Goal: Task Accomplishment & Management: Manage account settings

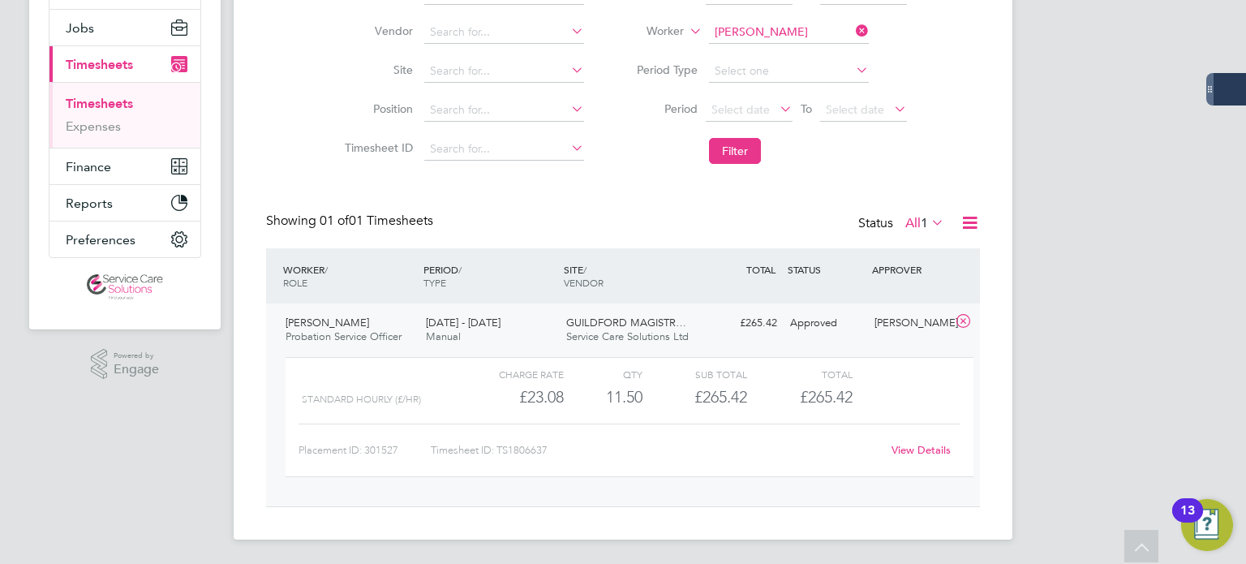
scroll to position [27, 157]
click at [803, 32] on input at bounding box center [789, 32] width 160 height 23
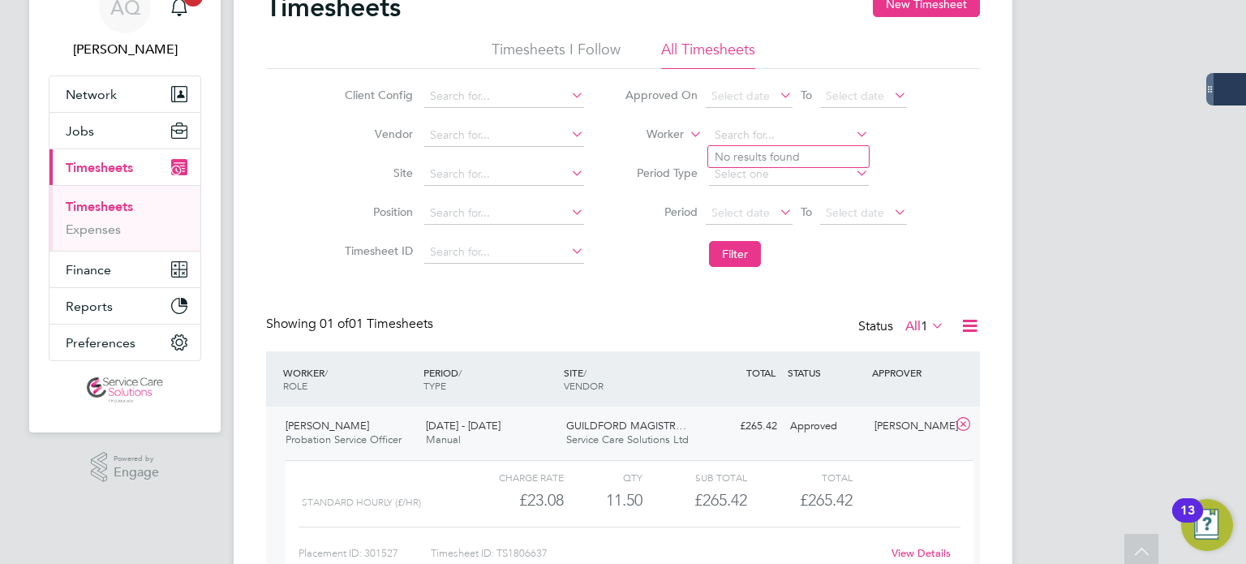
scroll to position [0, 0]
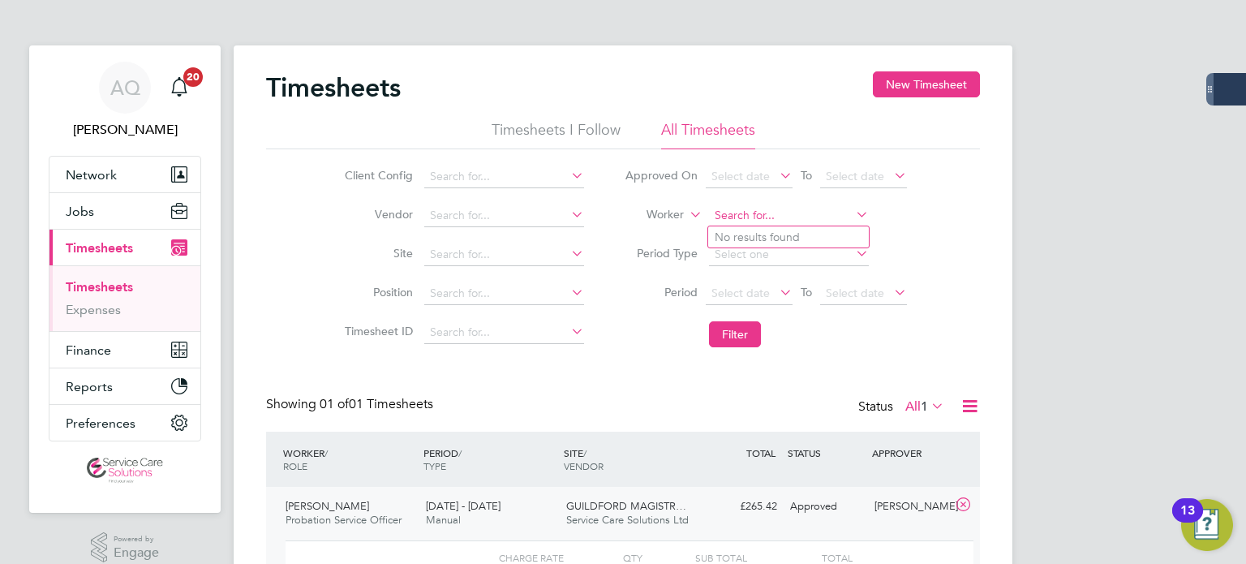
click at [755, 213] on input at bounding box center [789, 215] width 160 height 23
type input "a"
click at [783, 217] on input at bounding box center [789, 215] width 160 height 23
drag, startPoint x: 791, startPoint y: 209, endPoint x: 804, endPoint y: 197, distance: 17.8
click at [794, 209] on input at bounding box center [789, 215] width 160 height 23
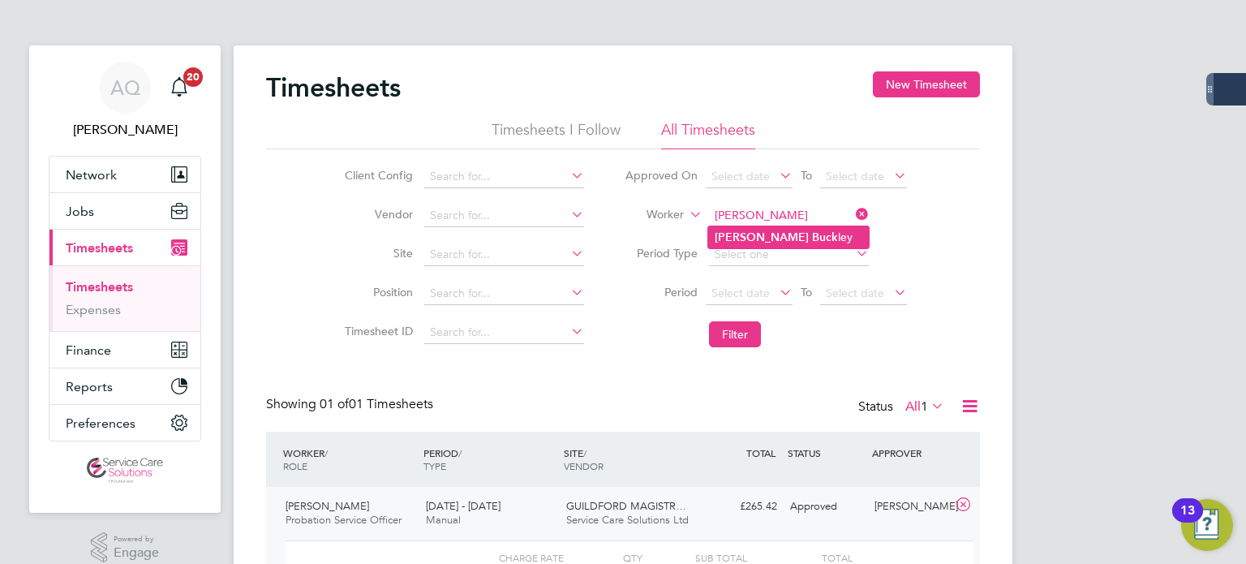
click at [723, 238] on b "Andrew" at bounding box center [761, 237] width 94 height 14
type input "Andrew Buckley"
click at [730, 350] on li "Filter" at bounding box center [765, 334] width 323 height 42
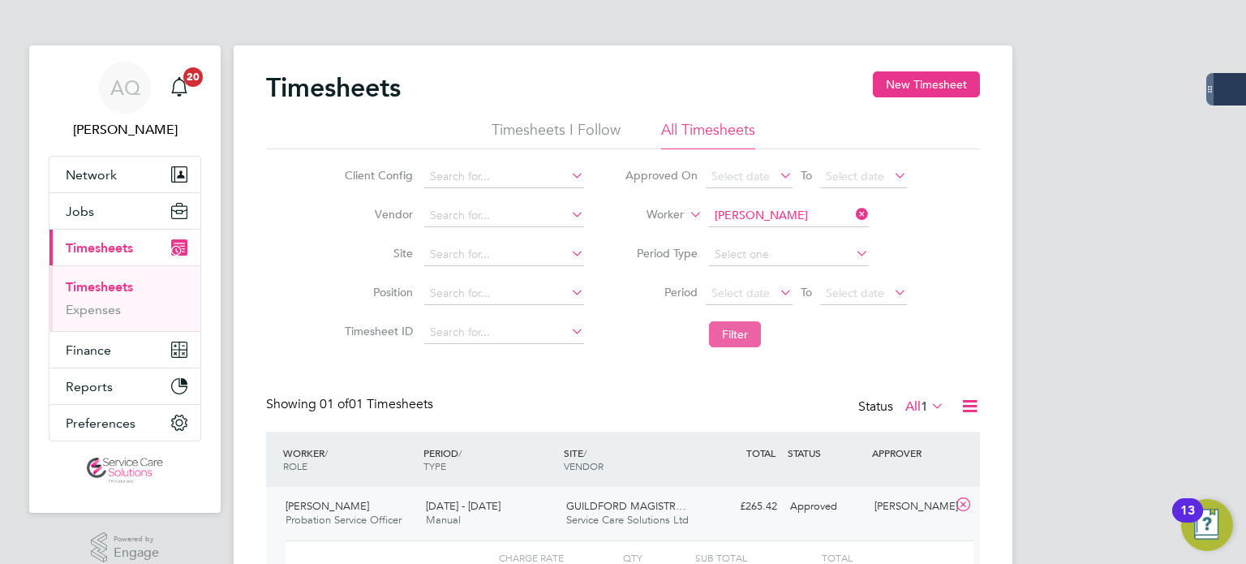
click at [736, 337] on button "Filter" at bounding box center [735, 334] width 52 height 26
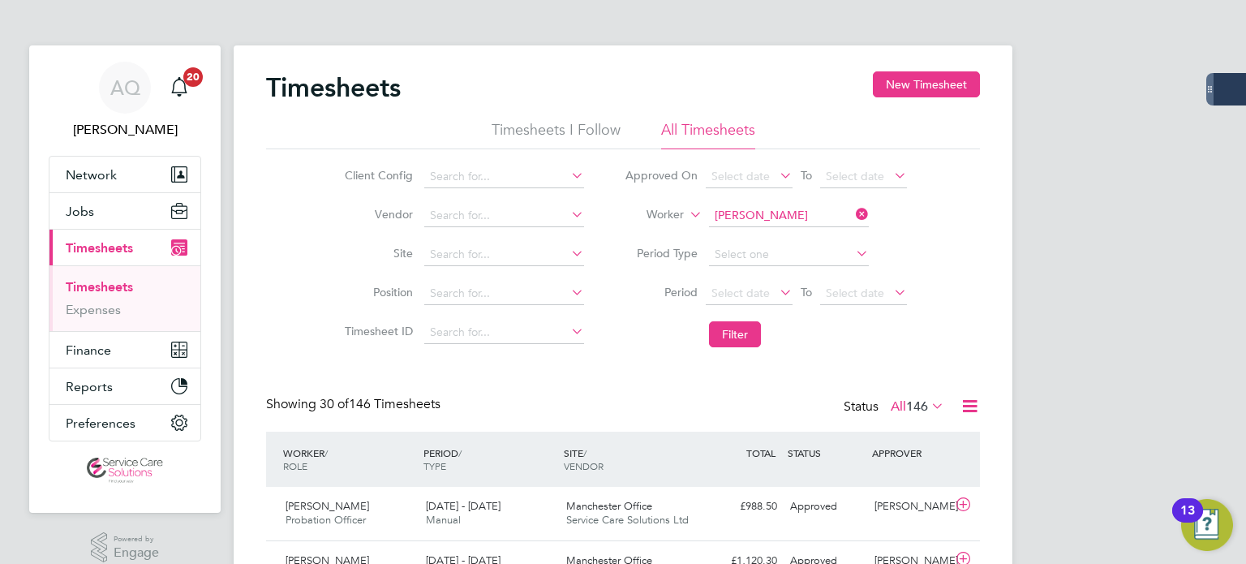
drag, startPoint x: 769, startPoint y: 221, endPoint x: 967, endPoint y: 234, distance: 199.1
click at [769, 221] on input "Andrew Buckley" at bounding box center [789, 215] width 160 height 23
click at [864, 242] on li "Zah ra Hassanali" at bounding box center [788, 237] width 161 height 22
type input "Zahra Hassanali"
drag, startPoint x: 735, startPoint y: 330, endPoint x: 761, endPoint y: 353, distance: 35.1
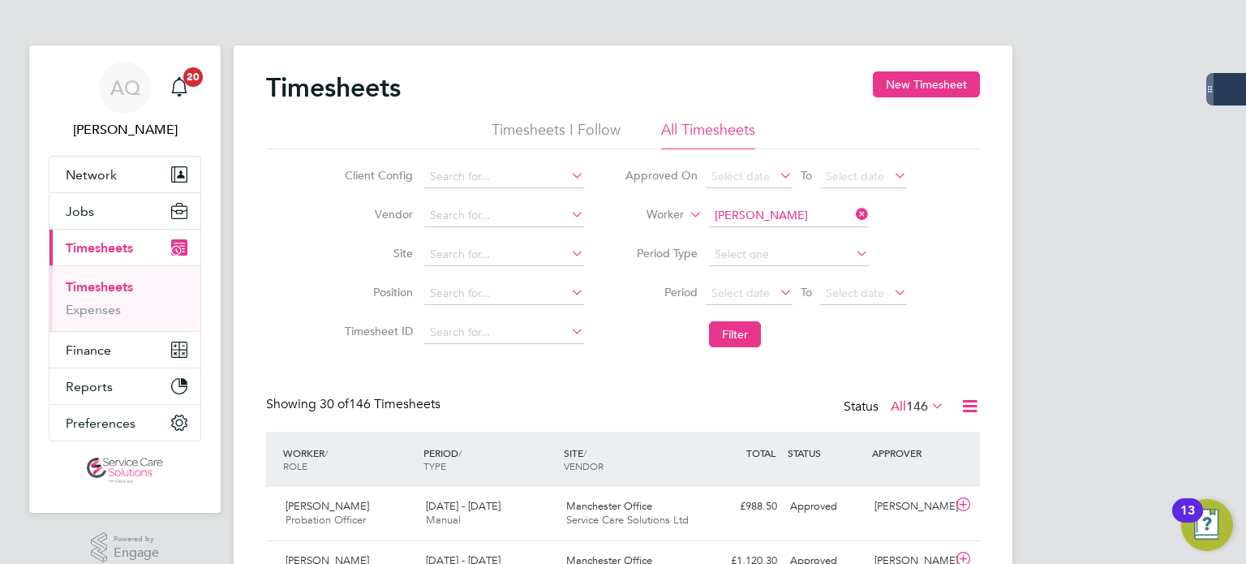
click at [735, 335] on button "Filter" at bounding box center [735, 334] width 52 height 26
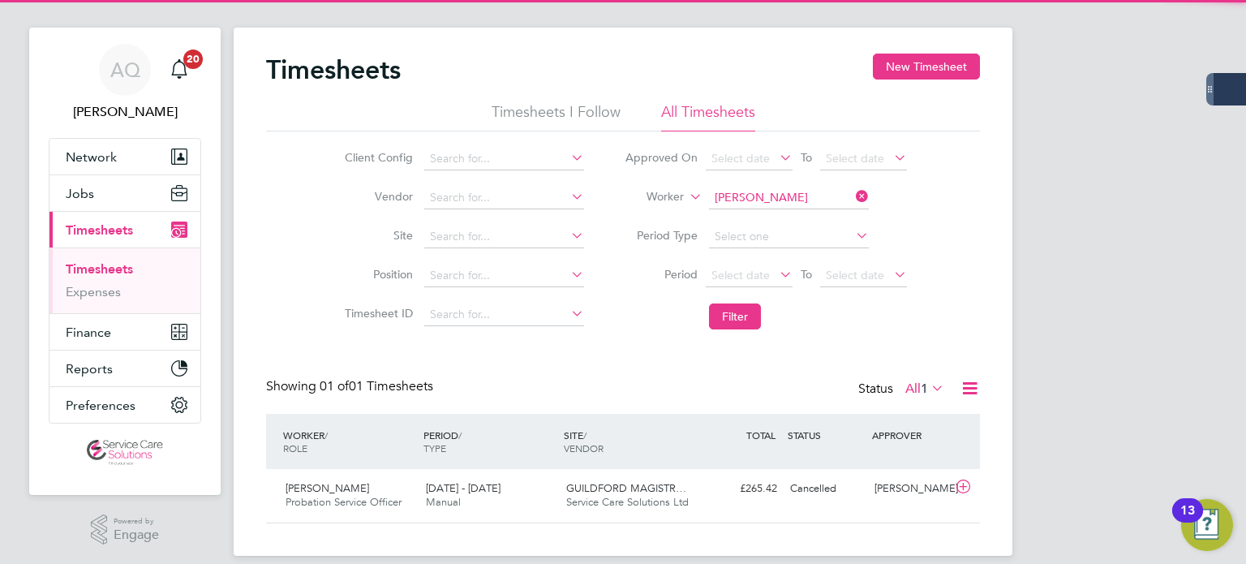
scroll to position [35, 0]
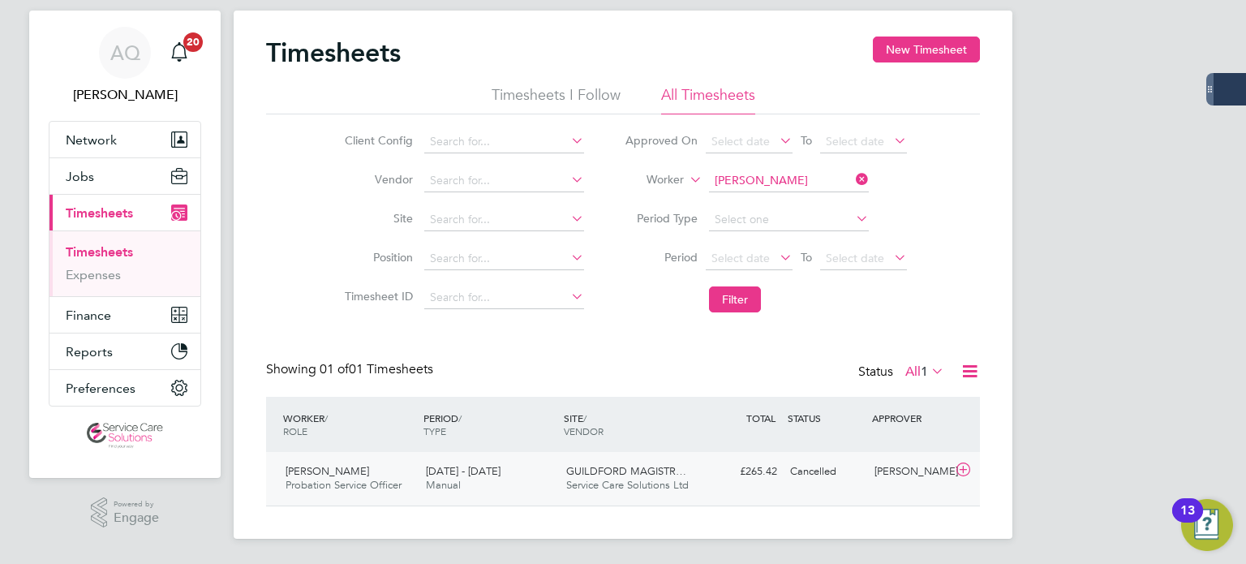
click at [886, 478] on div "Fiona Oshea" at bounding box center [910, 471] width 84 height 27
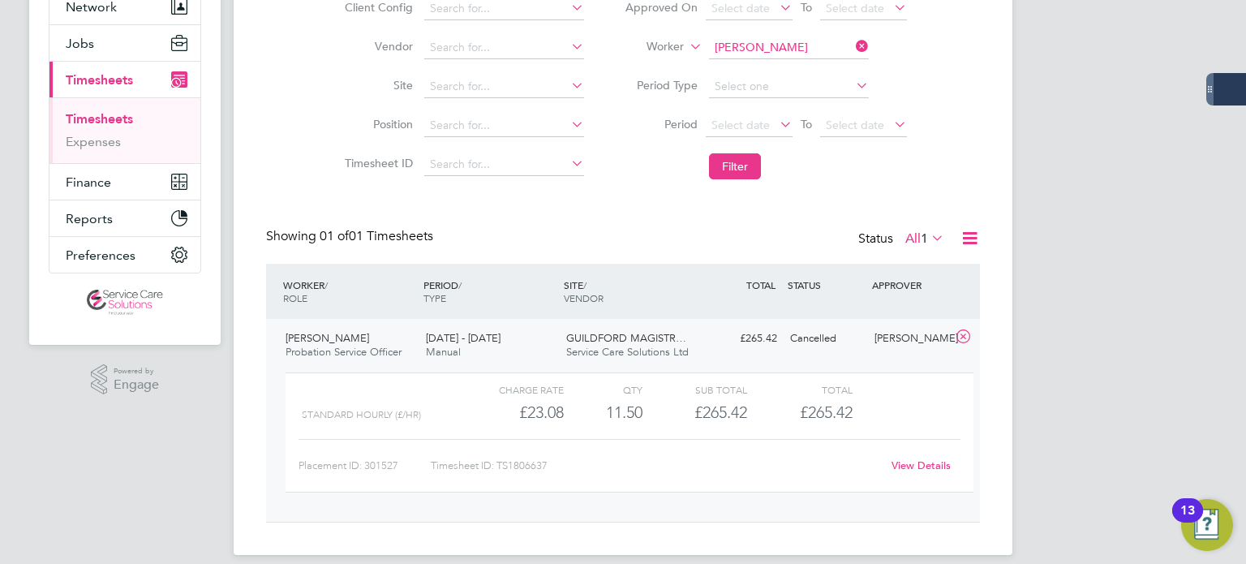
scroll to position [183, 0]
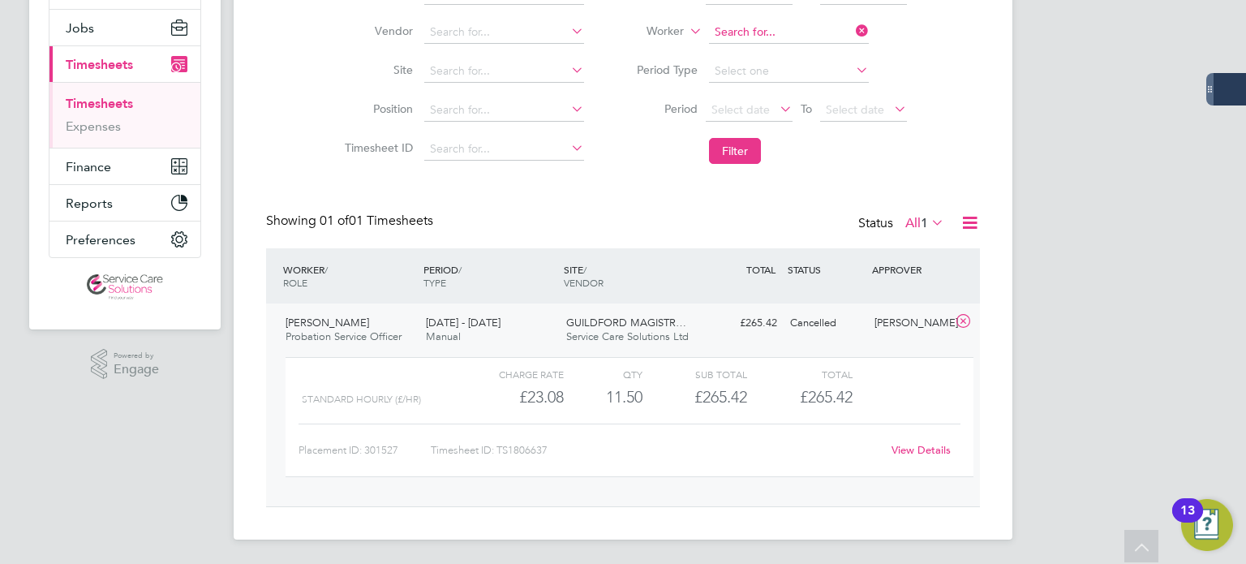
click at [774, 21] on input at bounding box center [789, 32] width 160 height 23
click at [767, 45] on li "Mark Harvey" at bounding box center [788, 54] width 161 height 22
type input "Mark Harvey"
click at [733, 145] on button "Filter" at bounding box center [735, 151] width 52 height 26
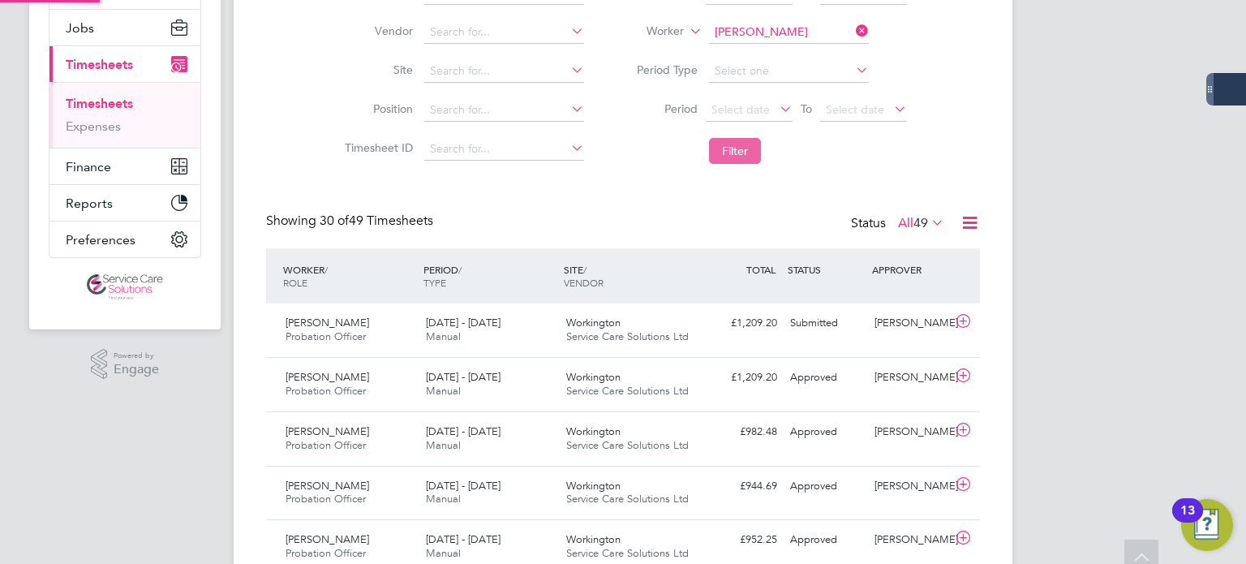
scroll to position [7, 8]
click at [911, 327] on div "Carrie Heath" at bounding box center [910, 323] width 84 height 27
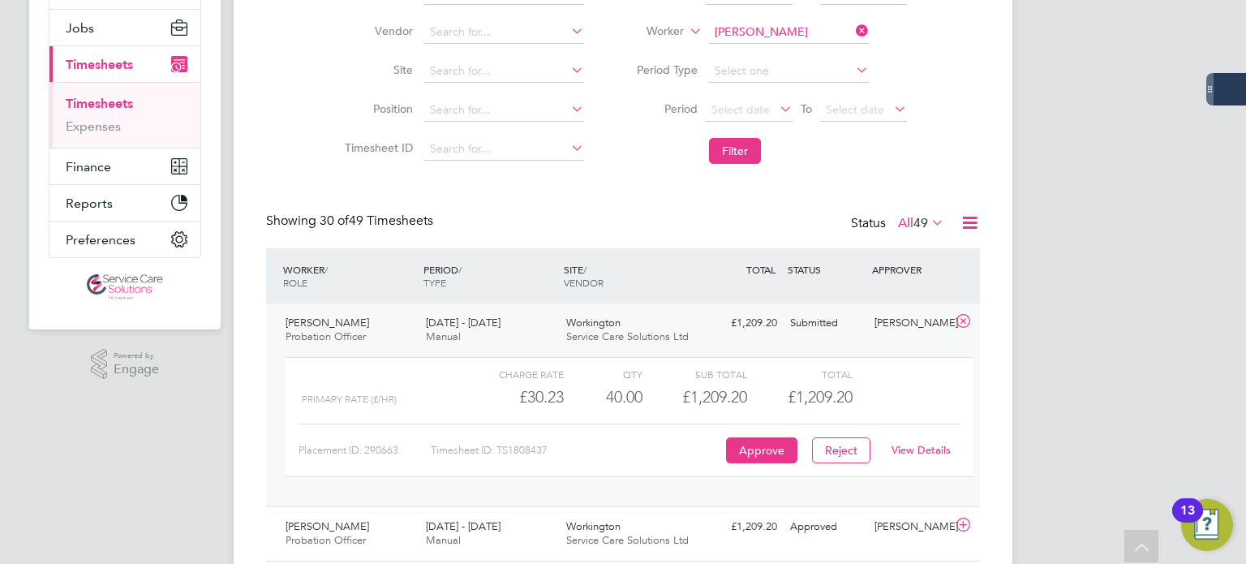
click at [916, 447] on link "View Details" at bounding box center [920, 450] width 59 height 14
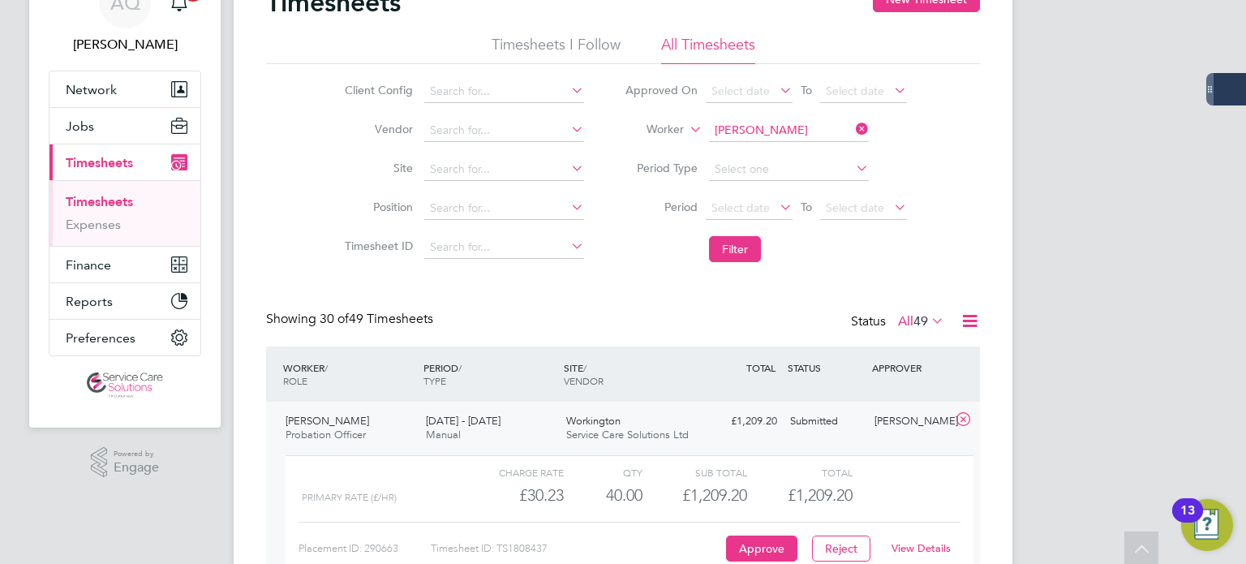
scroll to position [21, 0]
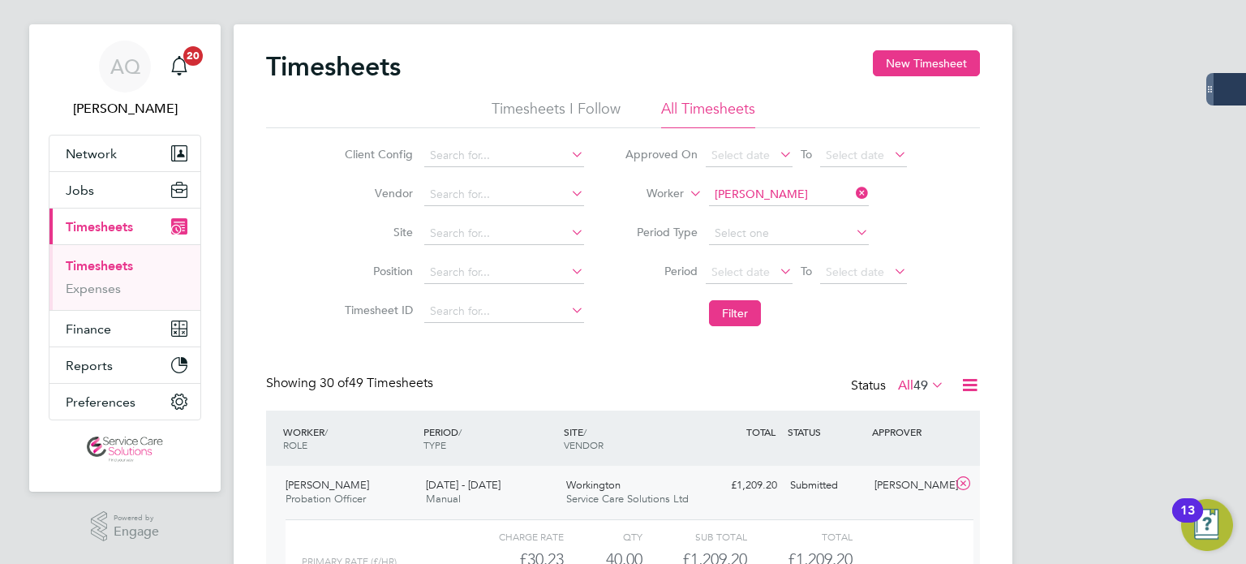
click at [761, 182] on li "Worker Mark Harvey" at bounding box center [765, 194] width 323 height 39
click at [766, 184] on input at bounding box center [789, 194] width 160 height 23
click at [787, 213] on li "Val erie Ph illips" at bounding box center [788, 216] width 161 height 22
type input "Valerie Phillips"
click at [732, 307] on button "Filter" at bounding box center [735, 313] width 52 height 26
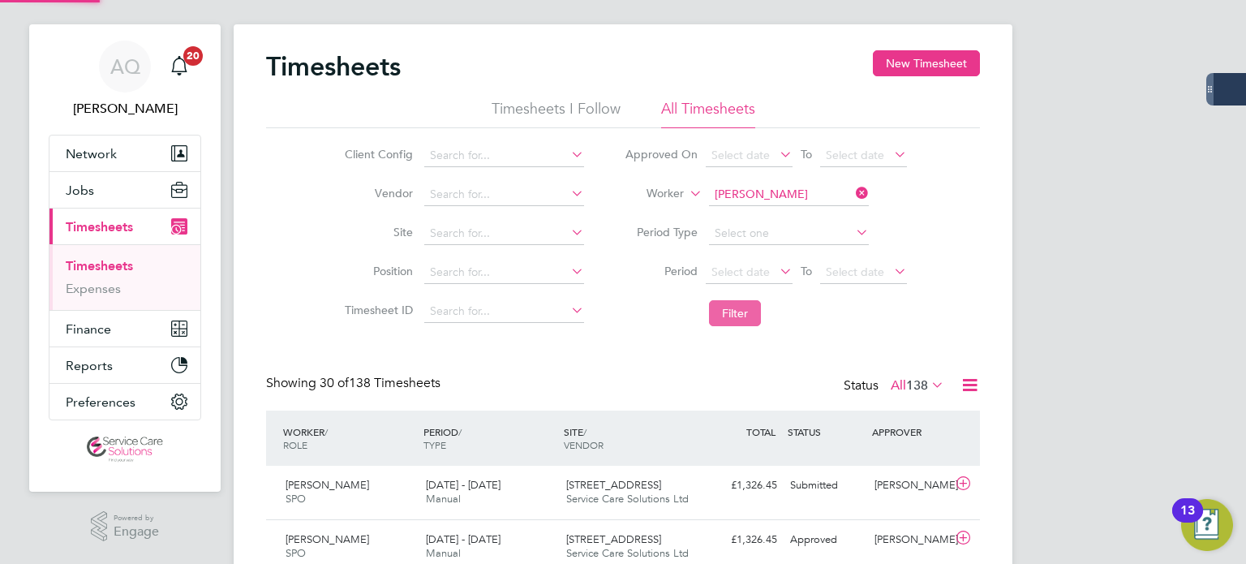
scroll to position [41, 141]
click at [577, 488] on span "79 East Hill" at bounding box center [613, 485] width 95 height 14
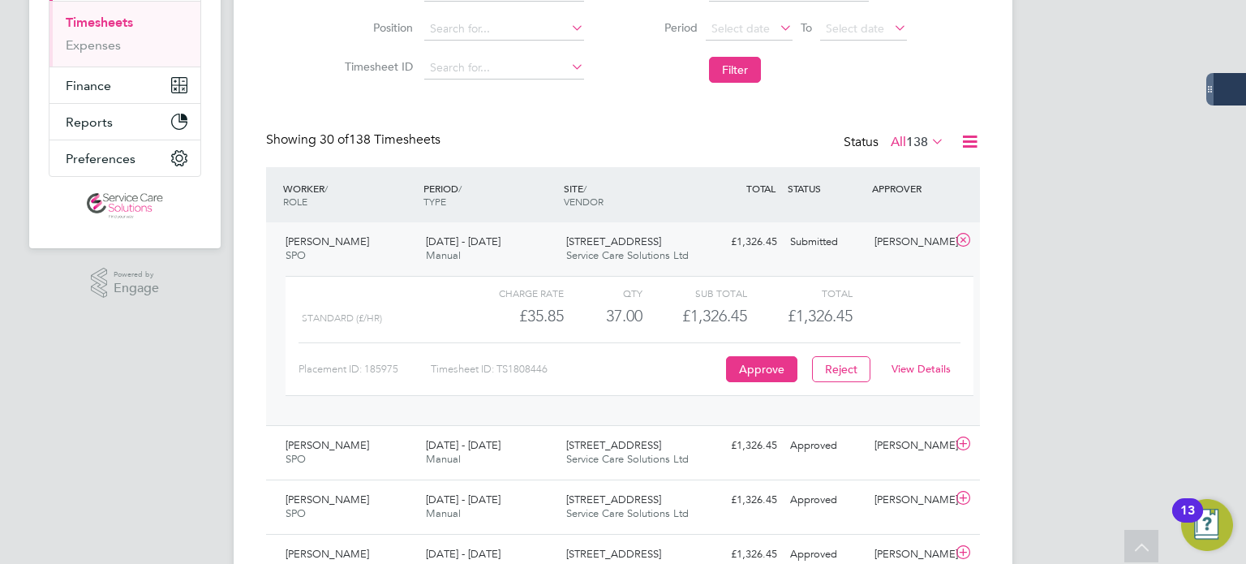
click at [903, 368] on link "View Details" at bounding box center [920, 369] width 59 height 14
click at [643, 75] on li "Filter" at bounding box center [765, 70] width 323 height 42
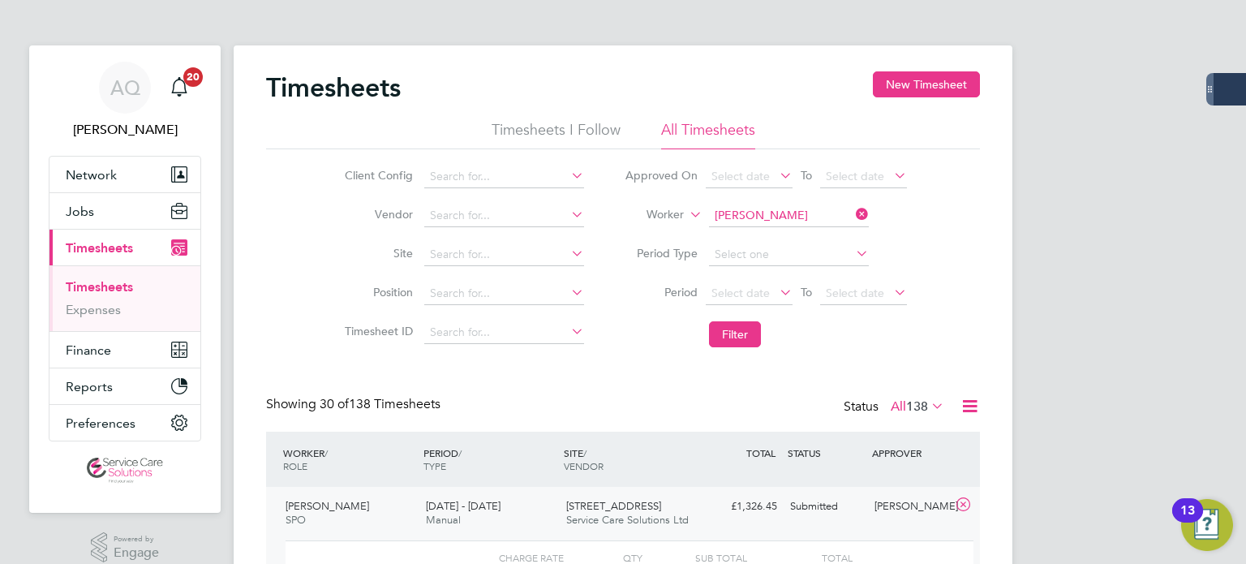
click at [761, 192] on li "Approved On Select date To Select date" at bounding box center [765, 176] width 323 height 39
click at [772, 217] on input at bounding box center [789, 215] width 160 height 23
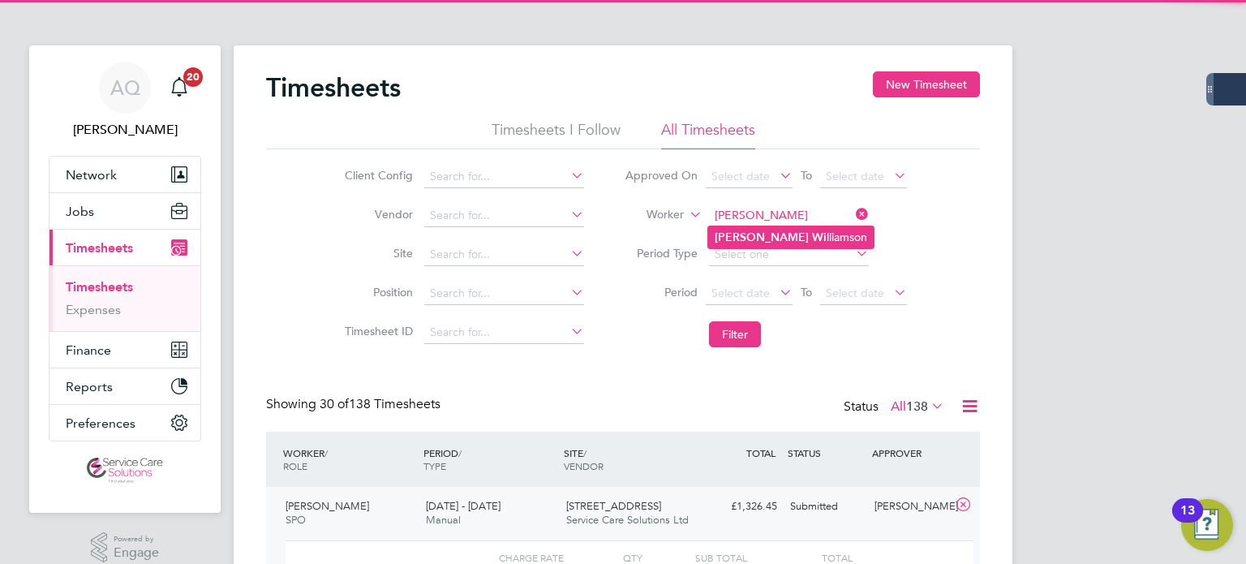
click at [782, 242] on li "Marie Wi lliamson" at bounding box center [790, 237] width 165 height 22
type input "Marie Williamson"
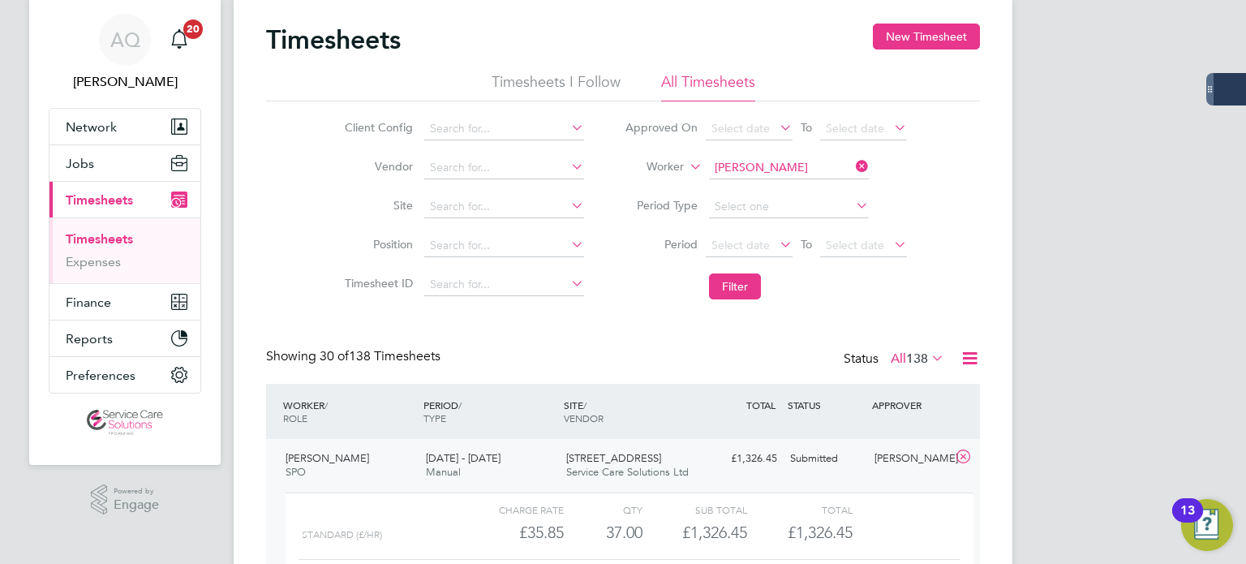
scroll to position [162, 0]
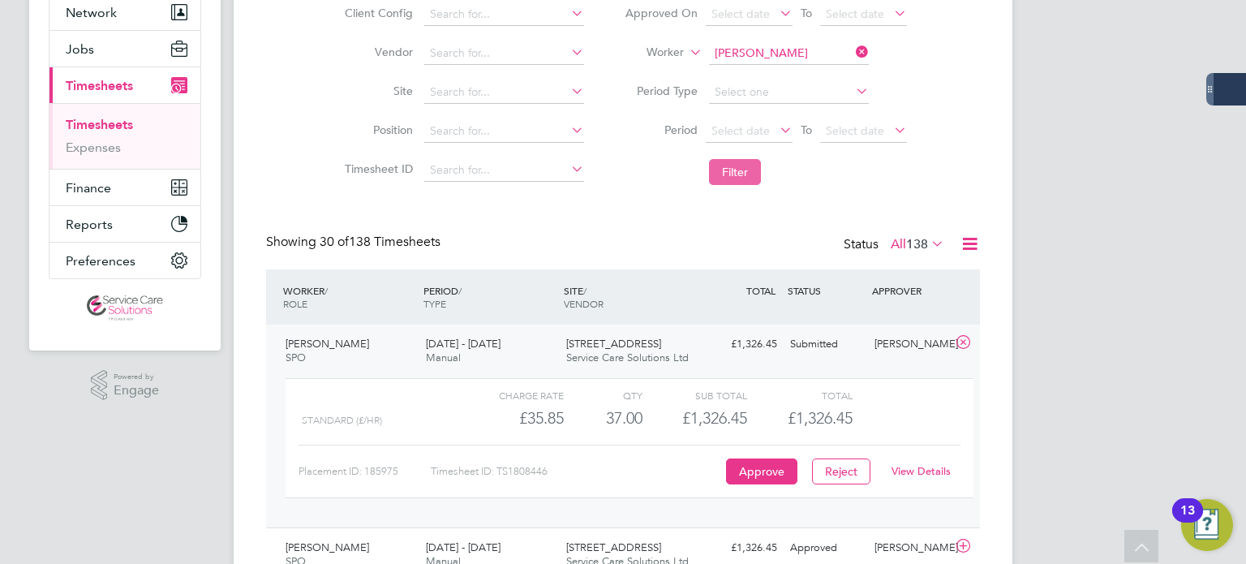
click at [743, 169] on button "Filter" at bounding box center [735, 172] width 52 height 26
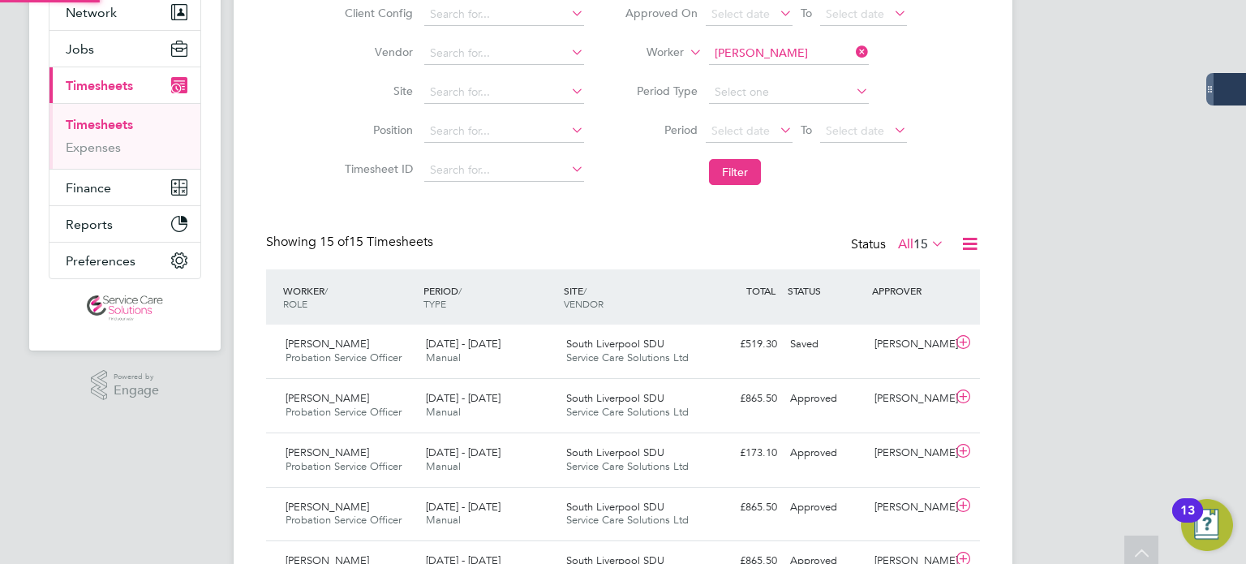
scroll to position [7, 8]
click at [704, 508] on div "£865.50 Approved" at bounding box center [741, 507] width 84 height 27
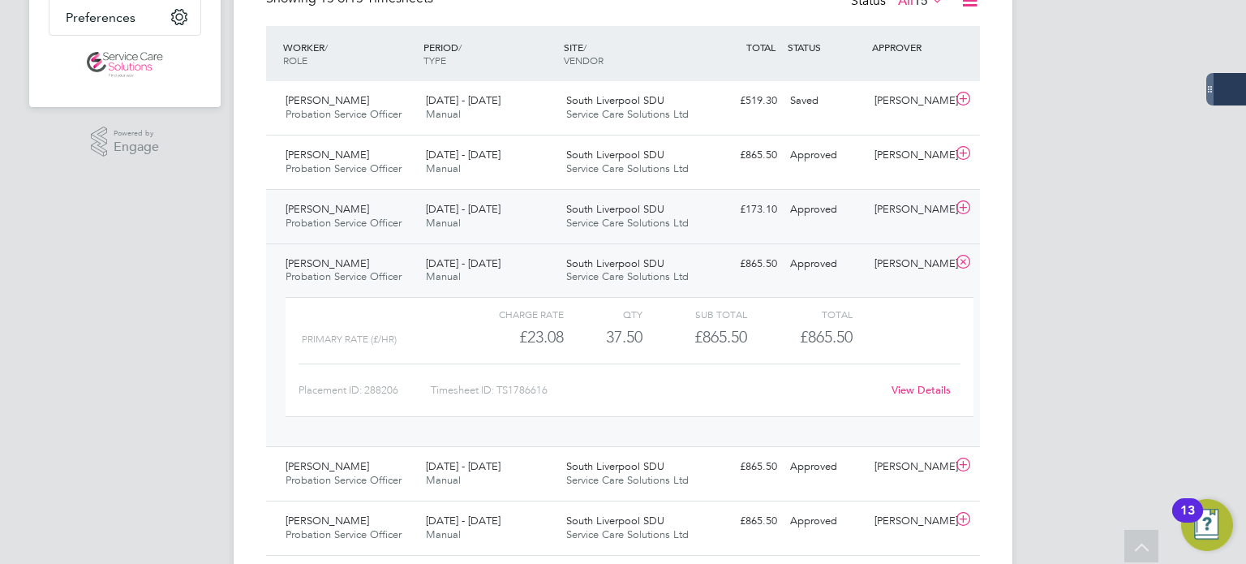
click at [500, 214] on span "28 Jul - 3 Aug 2025" at bounding box center [463, 209] width 75 height 14
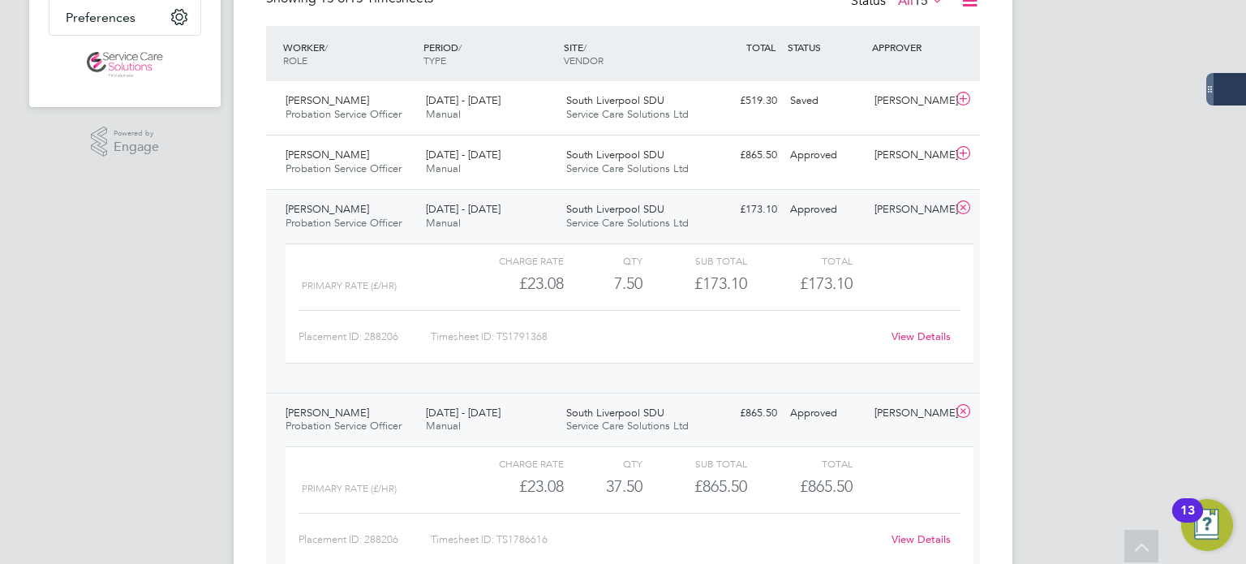
click at [926, 332] on link "View Details" at bounding box center [920, 336] width 59 height 14
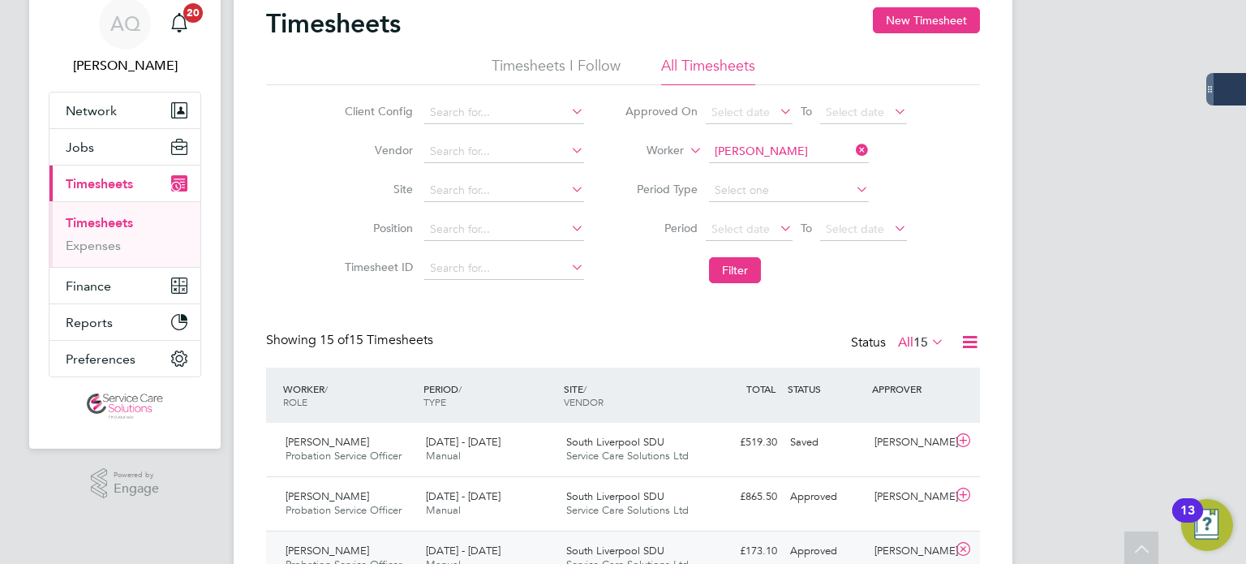
scroll to position [0, 0]
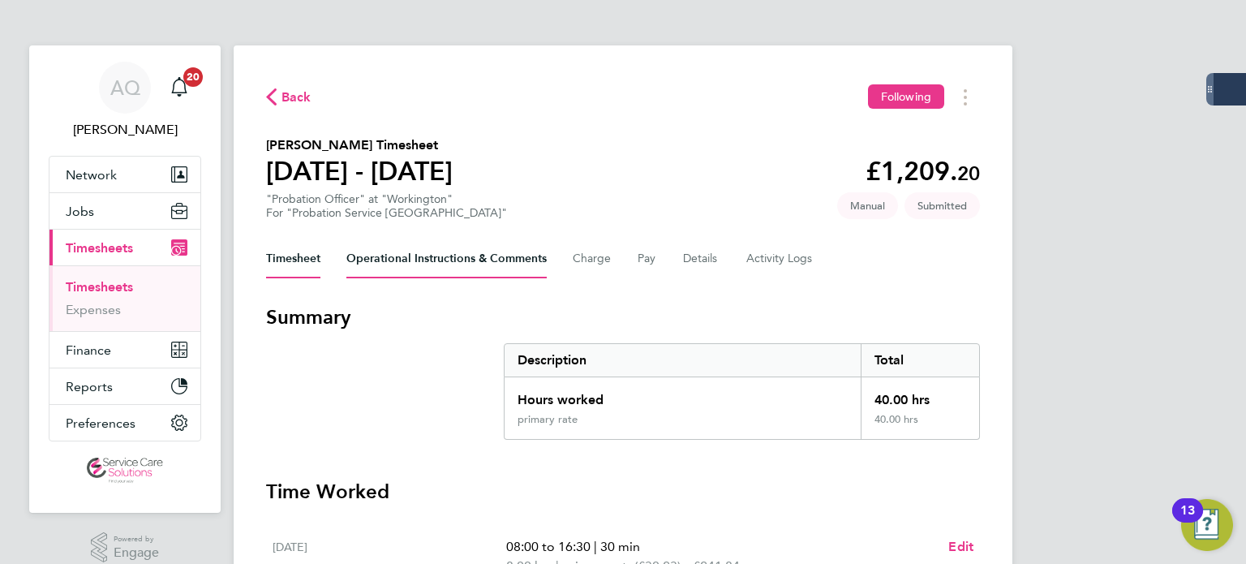
click at [373, 251] on Comments-tab "Operational Instructions & Comments" at bounding box center [446, 258] width 200 height 39
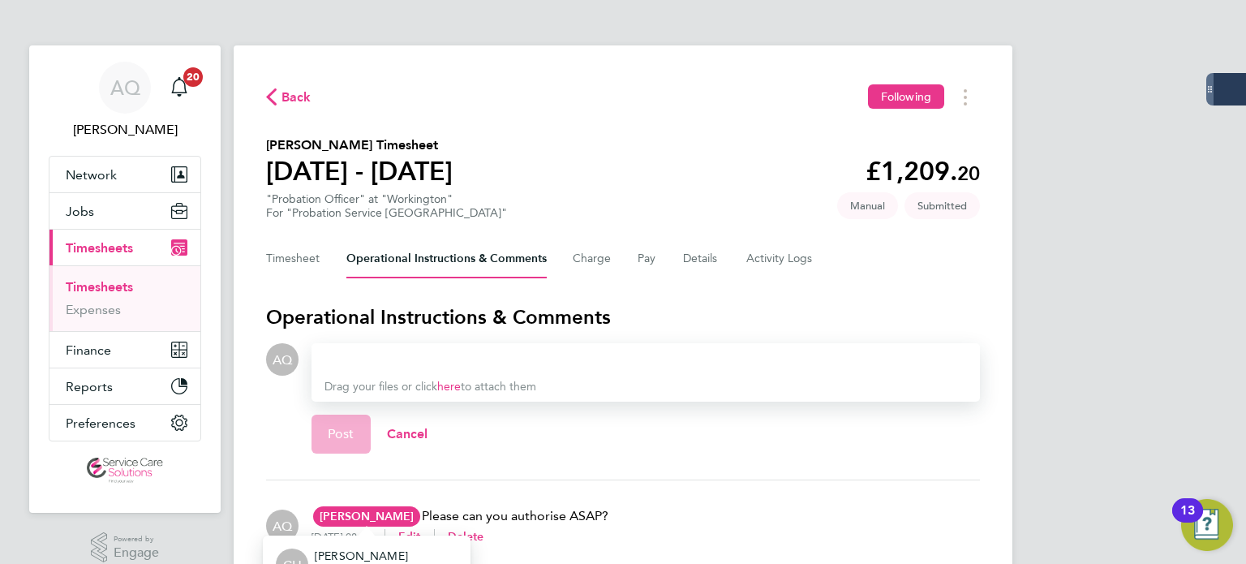
scroll to position [162, 0]
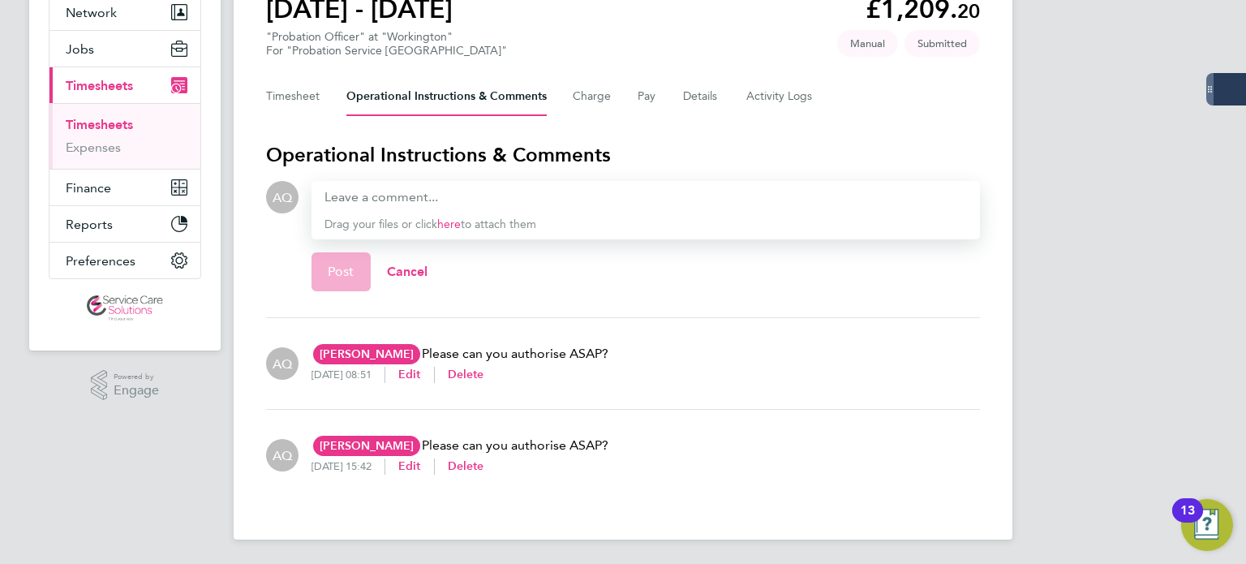
click at [919, 120] on div "Back Following Mark Harvey's Timesheet 18 - 24 Aug 2025 £1,209. 20 "Probation O…" at bounding box center [623, 211] width 779 height 656
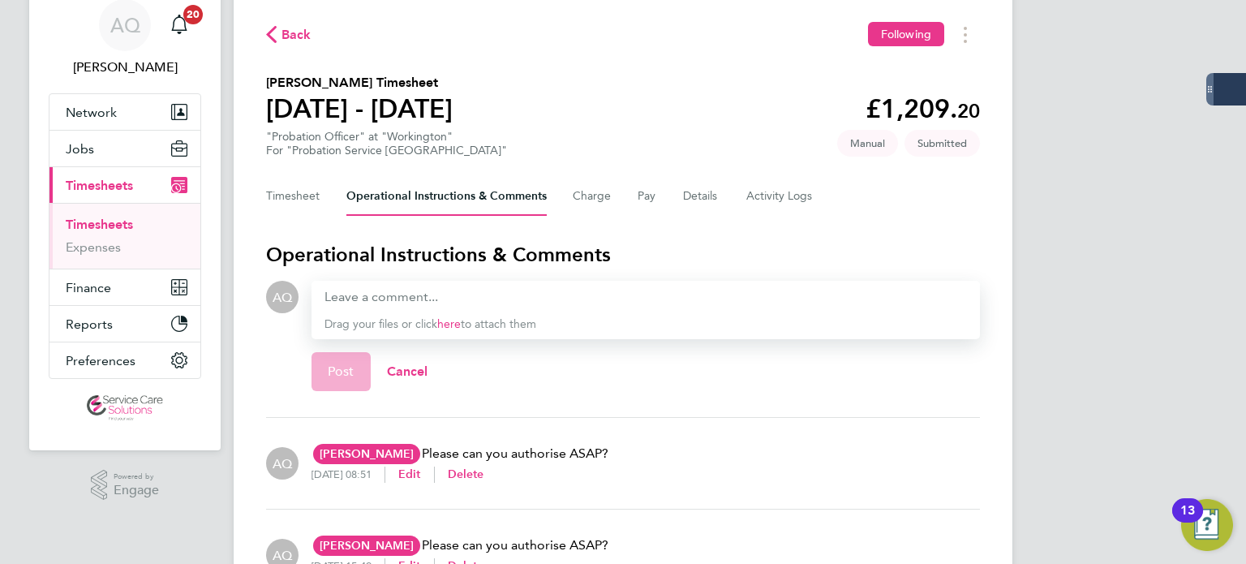
scroll to position [0, 0]
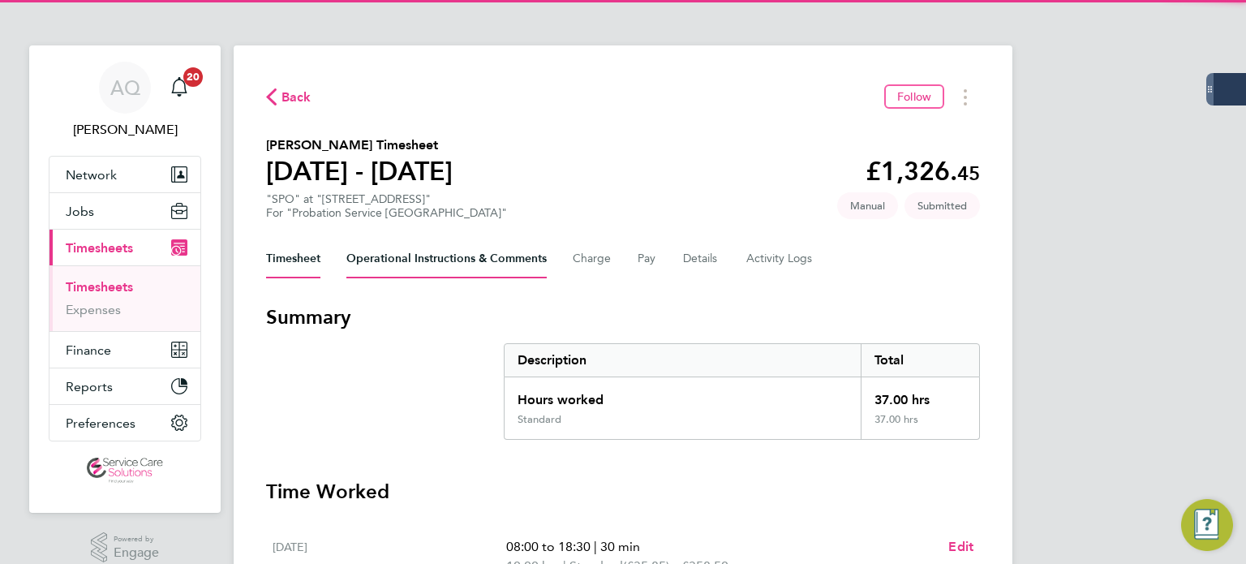
click at [416, 255] on Comments-tab "Operational Instructions & Comments" at bounding box center [446, 258] width 200 height 39
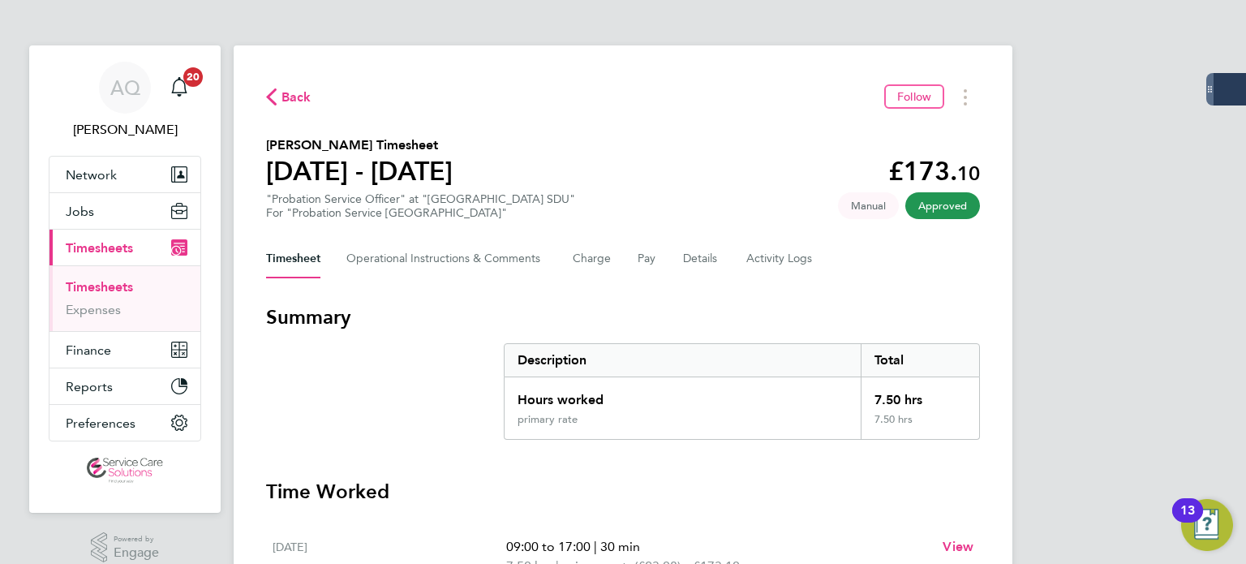
drag, startPoint x: 1228, startPoint y: 4, endPoint x: 908, endPoint y: 124, distance: 341.3
click at [863, 75] on div "Back Follow Marie Williamson's Timesheet 28 Jul - 03 Aug 2025 £173. 10 "Probati…" at bounding box center [623, 556] width 779 height 1023
click at [972, 99] on button "Timesheets Menu" at bounding box center [964, 96] width 29 height 25
click at [920, 142] on link "Download timesheet" at bounding box center [882, 133] width 195 height 32
